Goal: Transaction & Acquisition: Download file/media

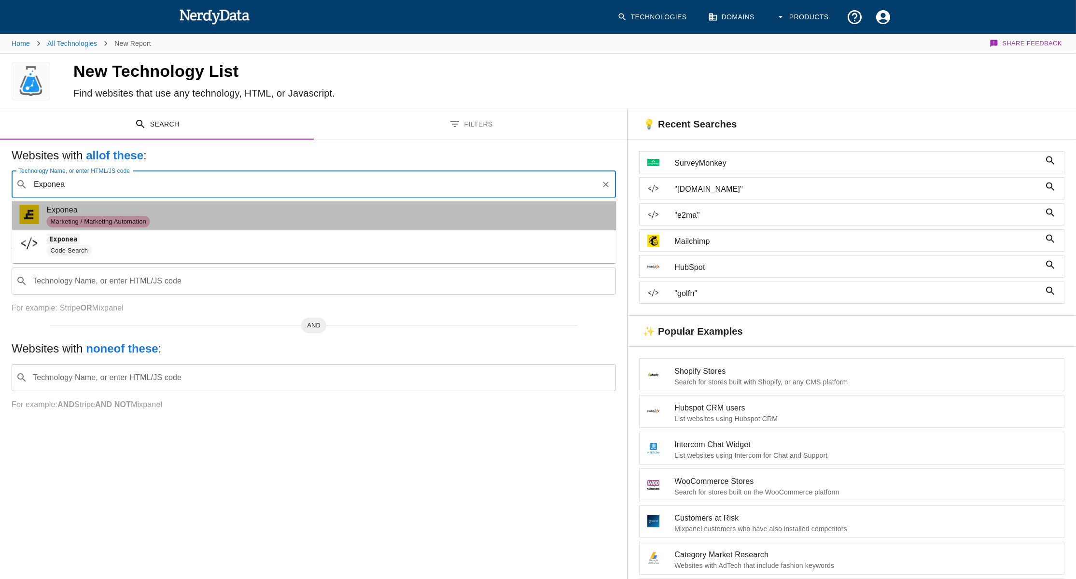
click at [173, 217] on span "Marketing / Marketing Automation" at bounding box center [328, 222] width 562 height 12
type input "Exponea"
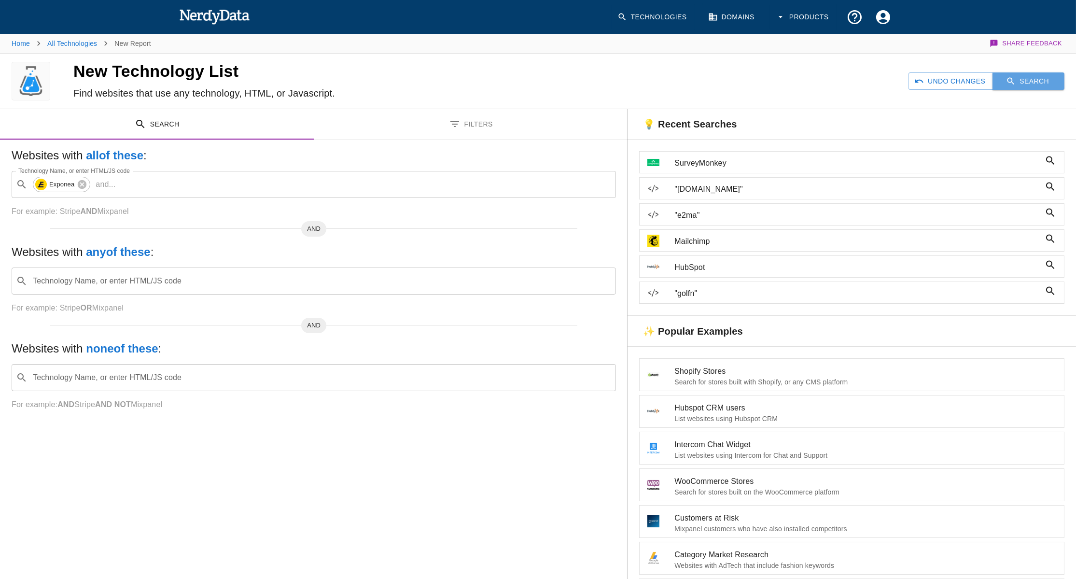
click at [1021, 80] on button "Search" at bounding box center [1029, 81] width 72 height 18
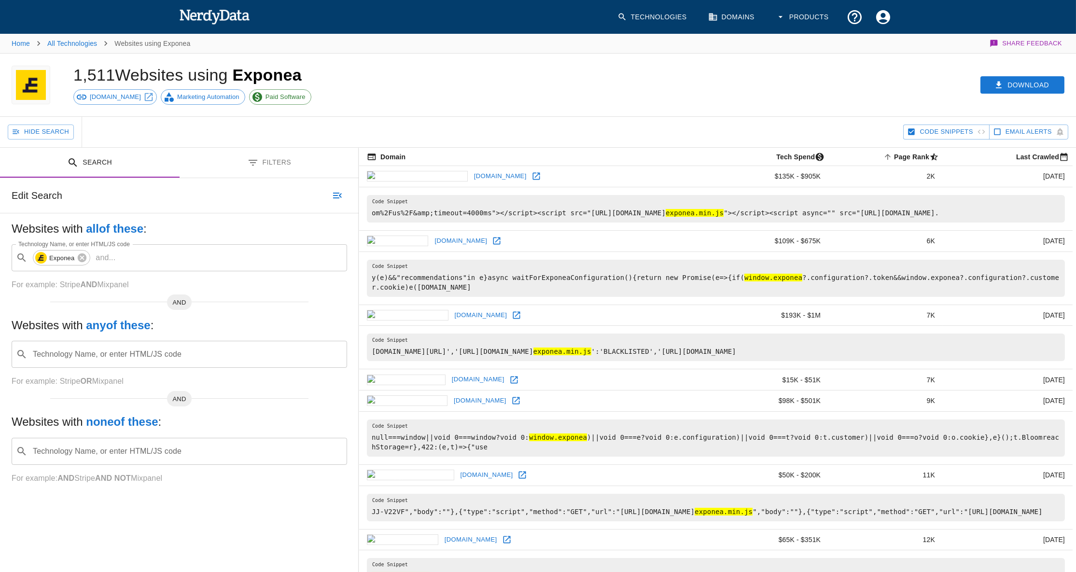
click at [608, 101] on div "Download" at bounding box center [822, 85] width 507 height 63
click at [1018, 90] on button "Download" at bounding box center [1023, 85] width 84 height 18
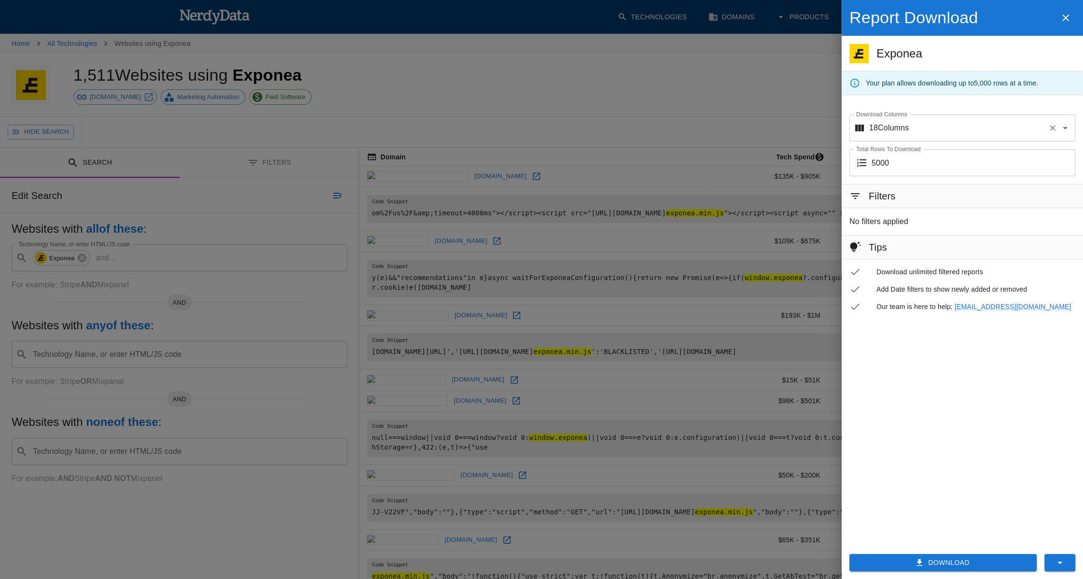
click at [1041, 125] on input "Download Columns" at bounding box center [976, 128] width 135 height 18
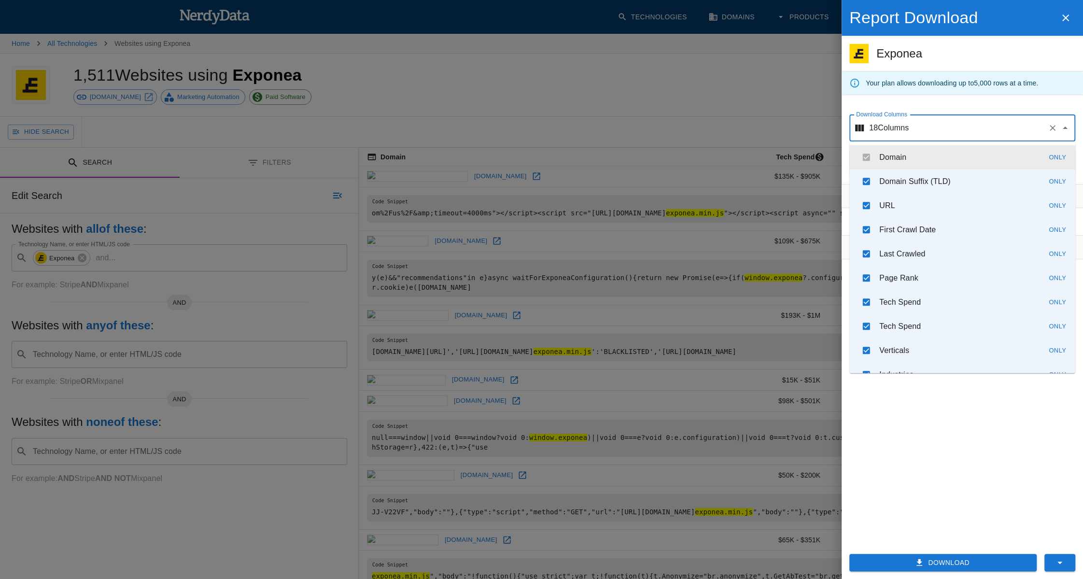
click at [1052, 127] on icon "Clear" at bounding box center [1053, 128] width 6 height 6
checkbox input "false"
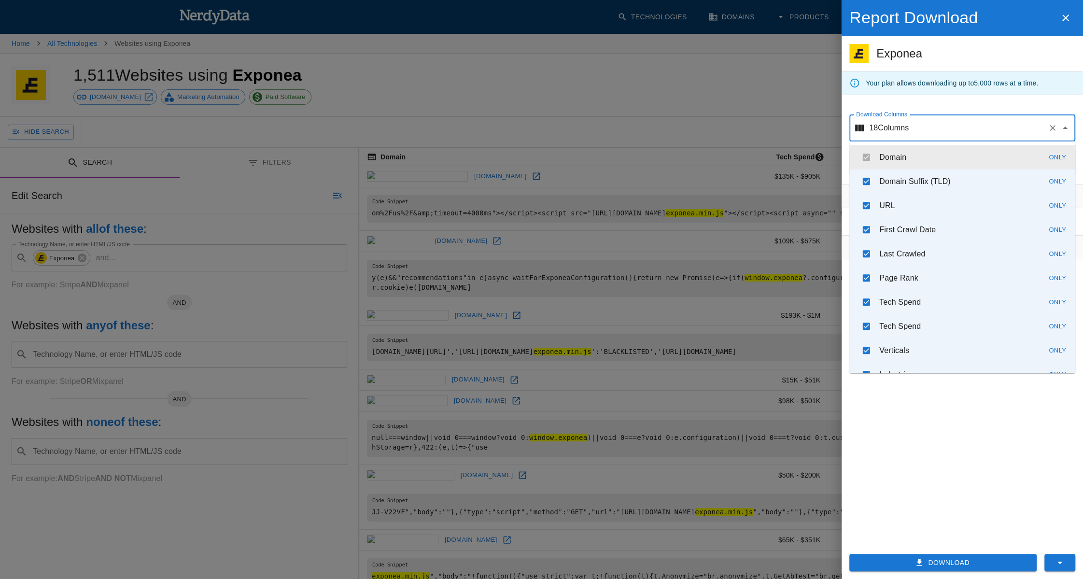
checkbox input "false"
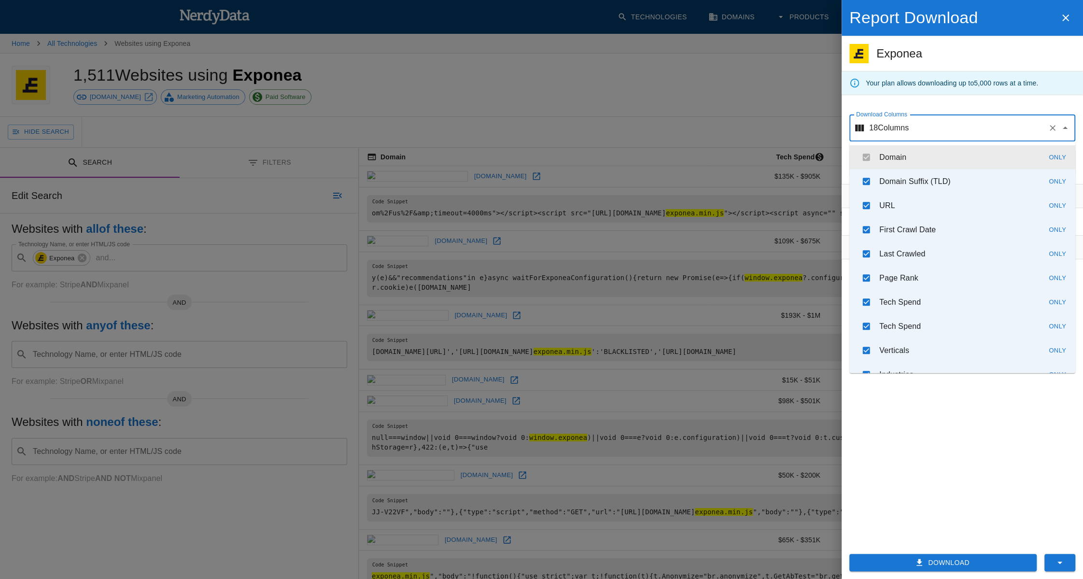
checkbox input "false"
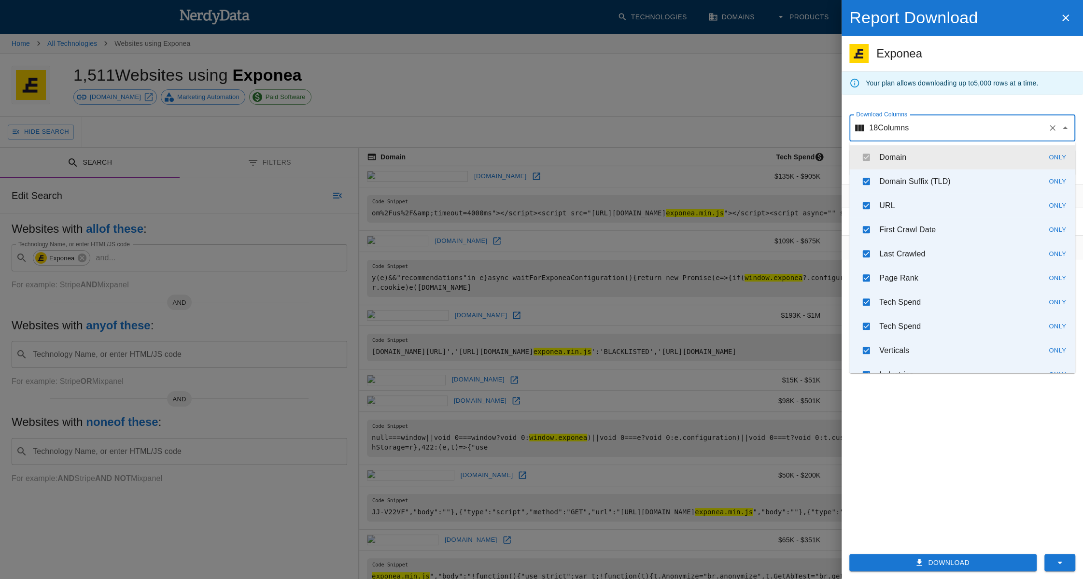
checkbox input "false"
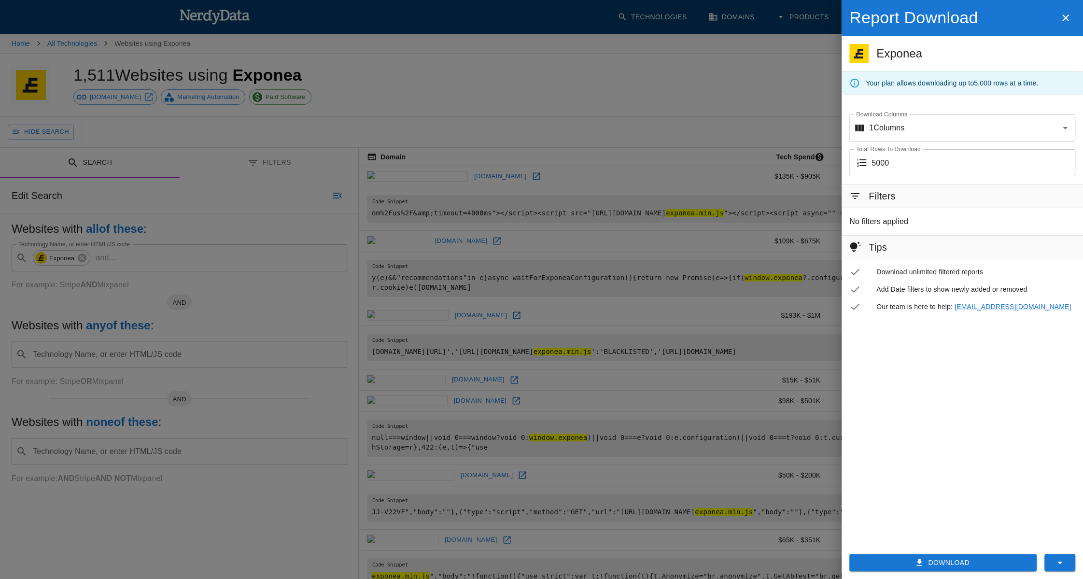
click at [912, 458] on div "Filters No filters applied Tips Download unlimited filtered reports Add Date fi…" at bounding box center [962, 361] width 241 height 354
click at [934, 566] on button "Download" at bounding box center [942, 563] width 187 height 18
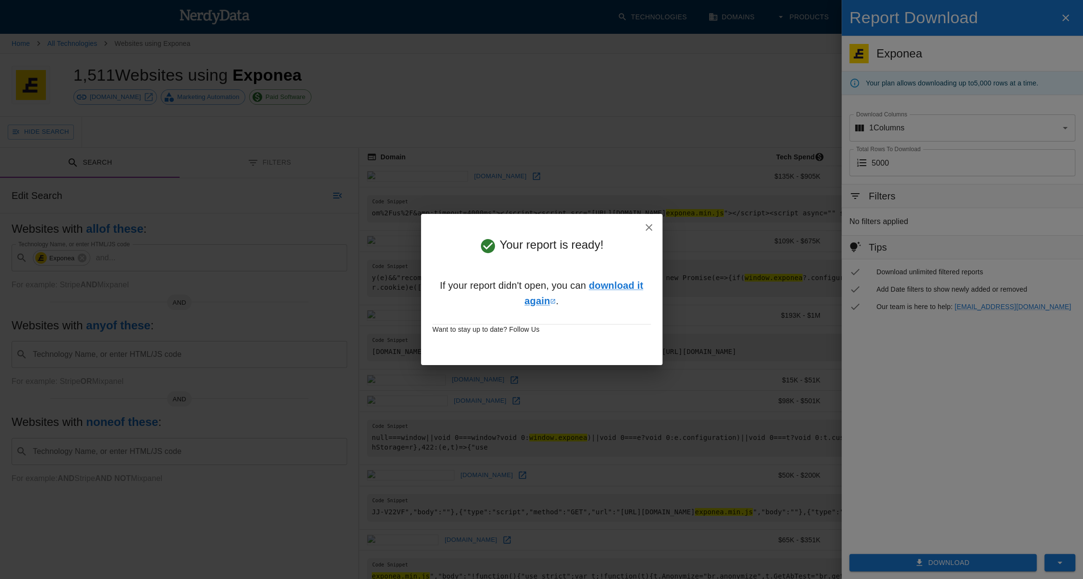
click at [648, 225] on icon "button" at bounding box center [649, 228] width 12 height 12
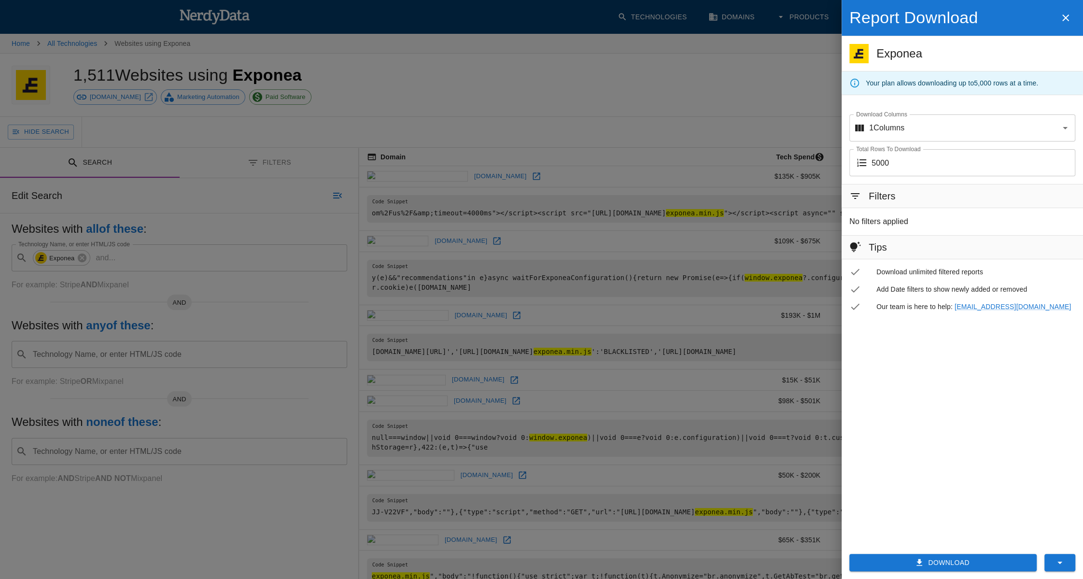
click at [1066, 18] on icon "button" at bounding box center [1065, 17] width 7 height 7
